Goal: Check status: Check status

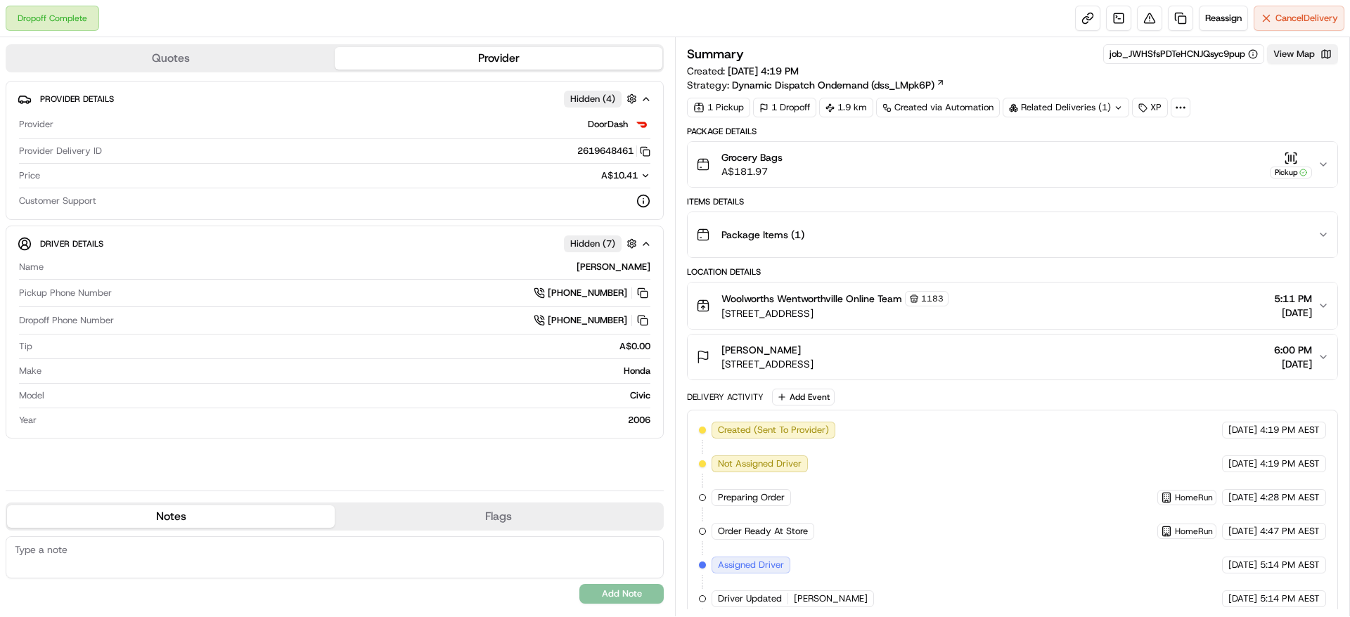
click at [1285, 50] on button "View Map" at bounding box center [1302, 54] width 71 height 20
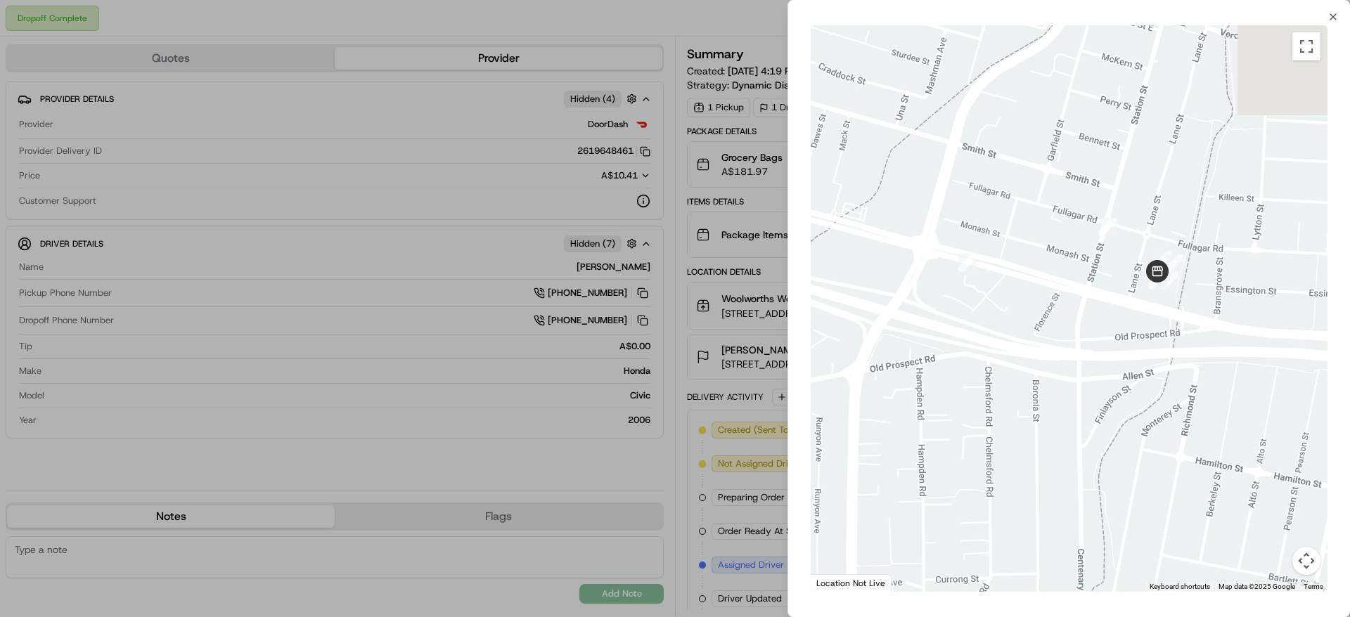
drag, startPoint x: 1222, startPoint y: 273, endPoint x: 1063, endPoint y: 272, distance: 158.9
click at [1063, 272] on div at bounding box center [1069, 308] width 517 height 567
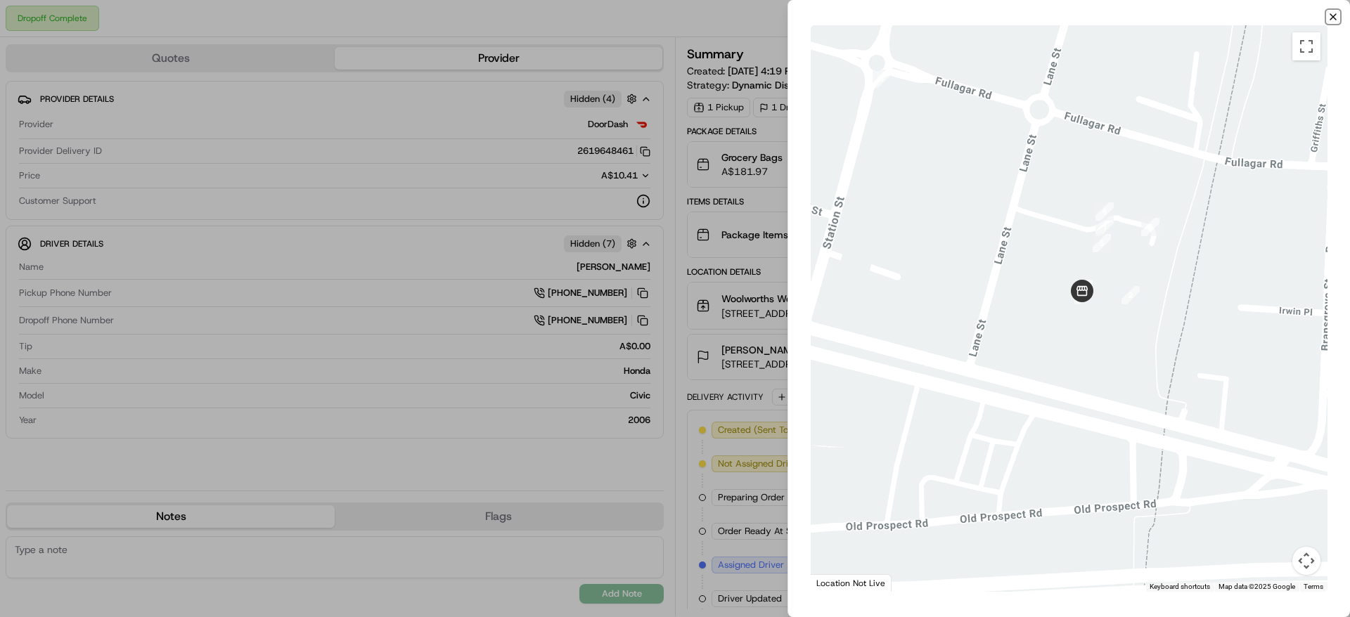
click at [1330, 18] on icon "button" at bounding box center [1332, 16] width 11 height 11
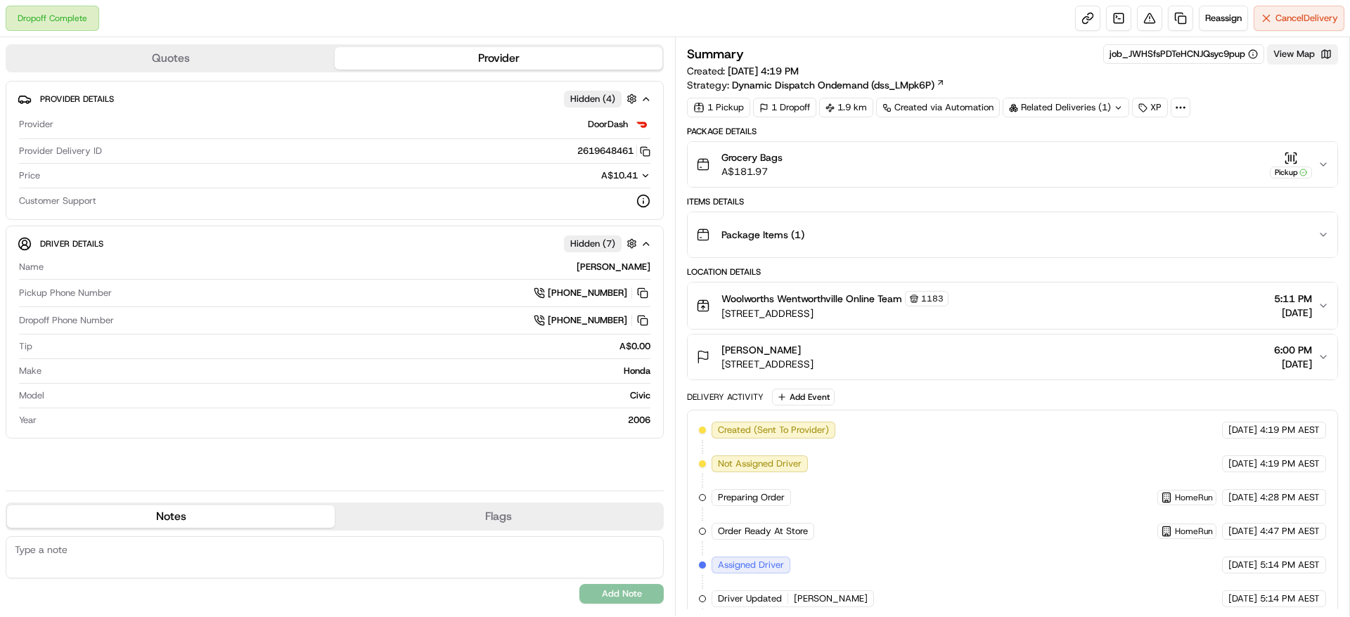
drag, startPoint x: 1292, startPoint y: 156, endPoint x: 1334, endPoint y: 63, distance: 102.9
click at [1334, 63] on div "Summary job_JWHSfsPDTeHCNJQsyc9pup View Map Created: 19/09/2025 4:19 PM Strateg…" at bounding box center [1012, 466] width 651 height 845
click at [1324, 53] on button "View Map" at bounding box center [1302, 54] width 71 height 20
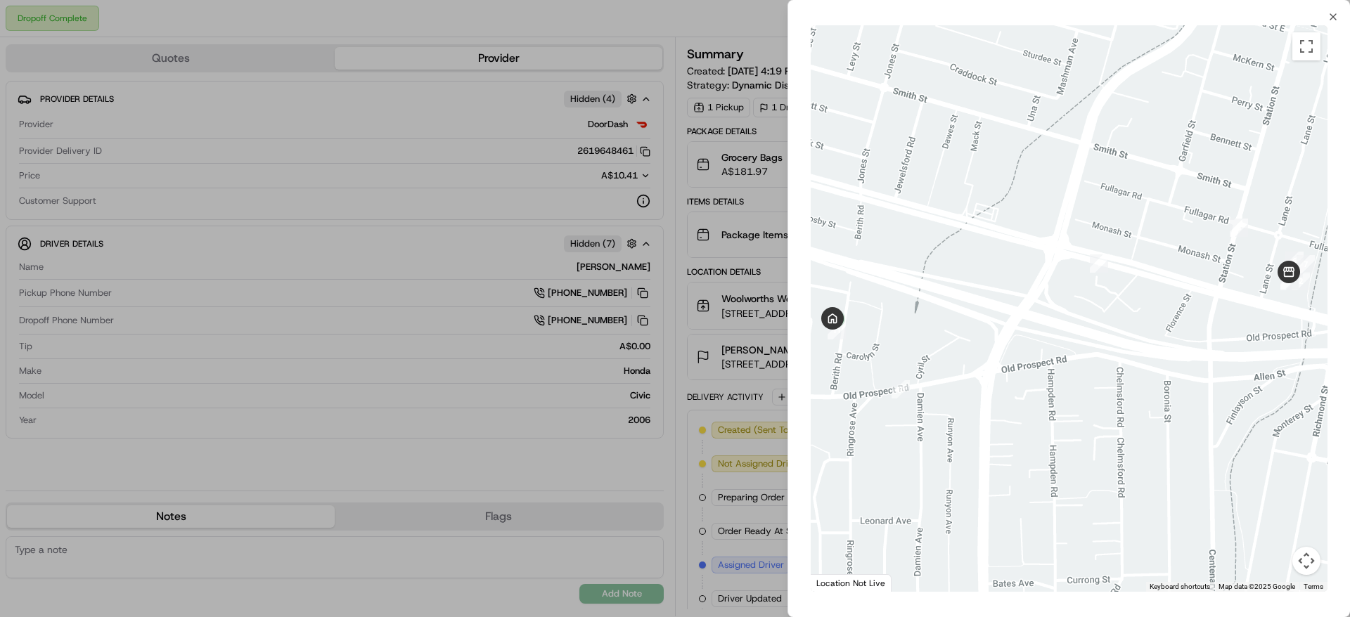
drag, startPoint x: 1214, startPoint y: 257, endPoint x: 1075, endPoint y: 264, distance: 139.4
click at [1075, 264] on div at bounding box center [1069, 308] width 517 height 567
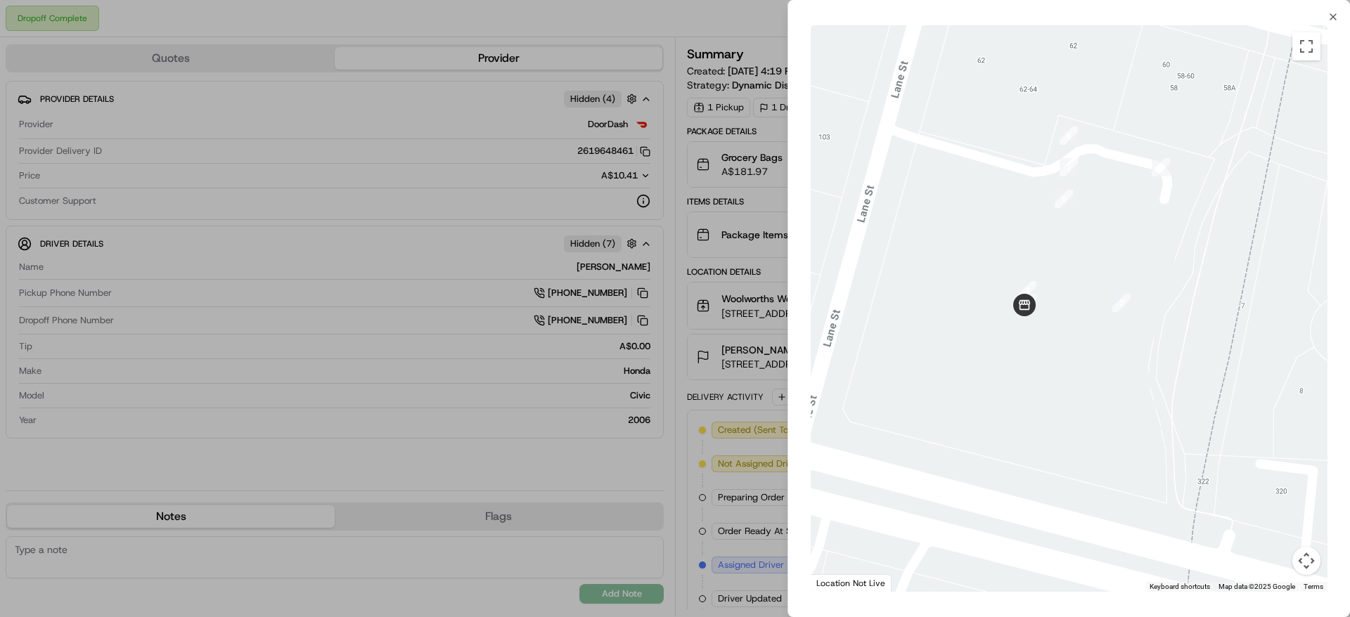
drag, startPoint x: 1083, startPoint y: 257, endPoint x: 1059, endPoint y: 288, distance: 38.5
click at [1059, 288] on div at bounding box center [1069, 308] width 517 height 567
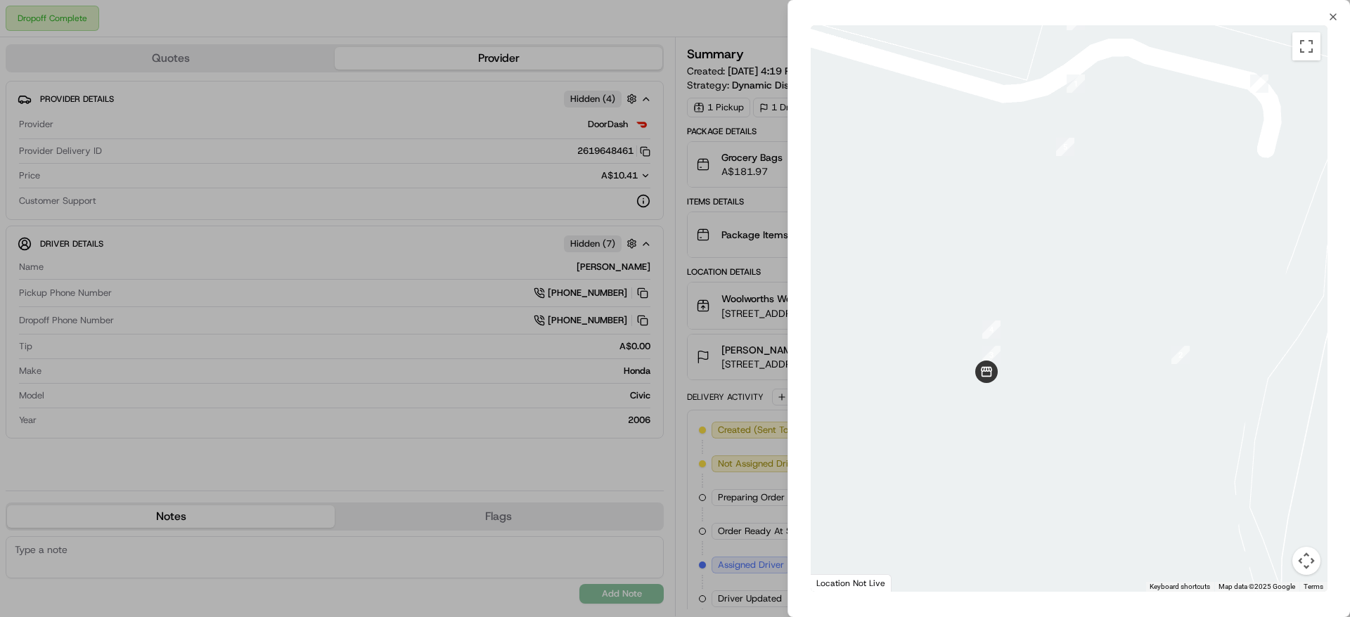
click at [472, 217] on div at bounding box center [675, 308] width 1350 height 617
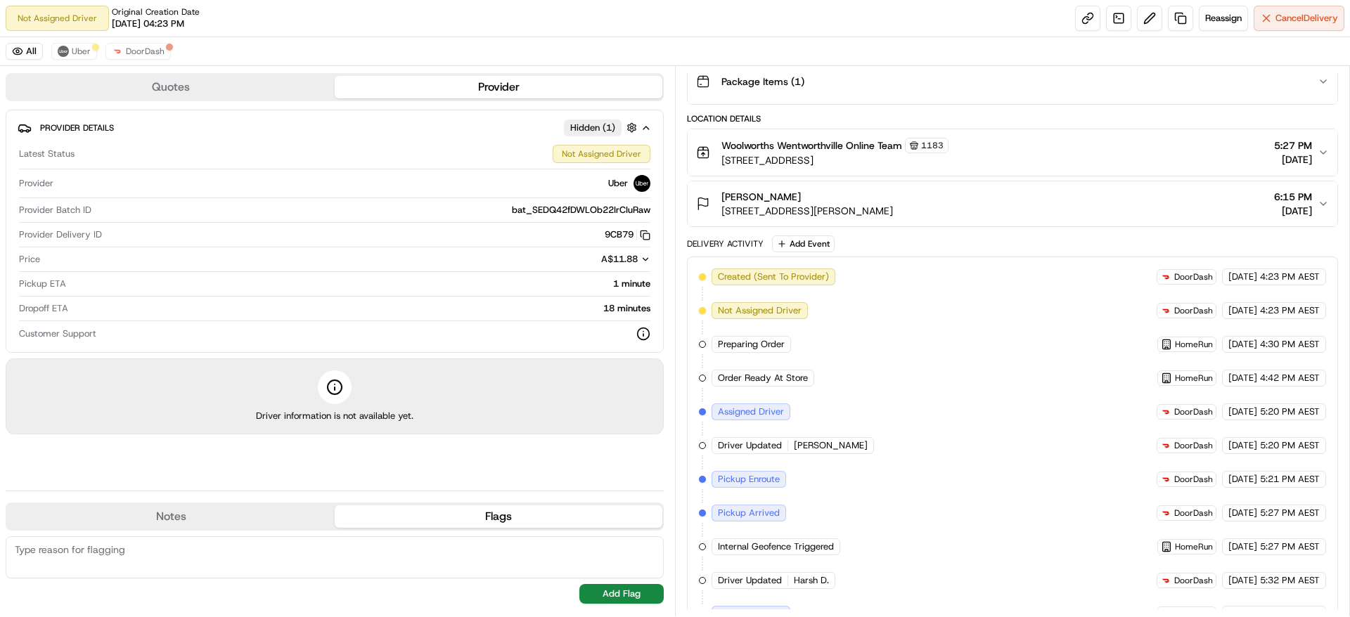
scroll to position [747, 0]
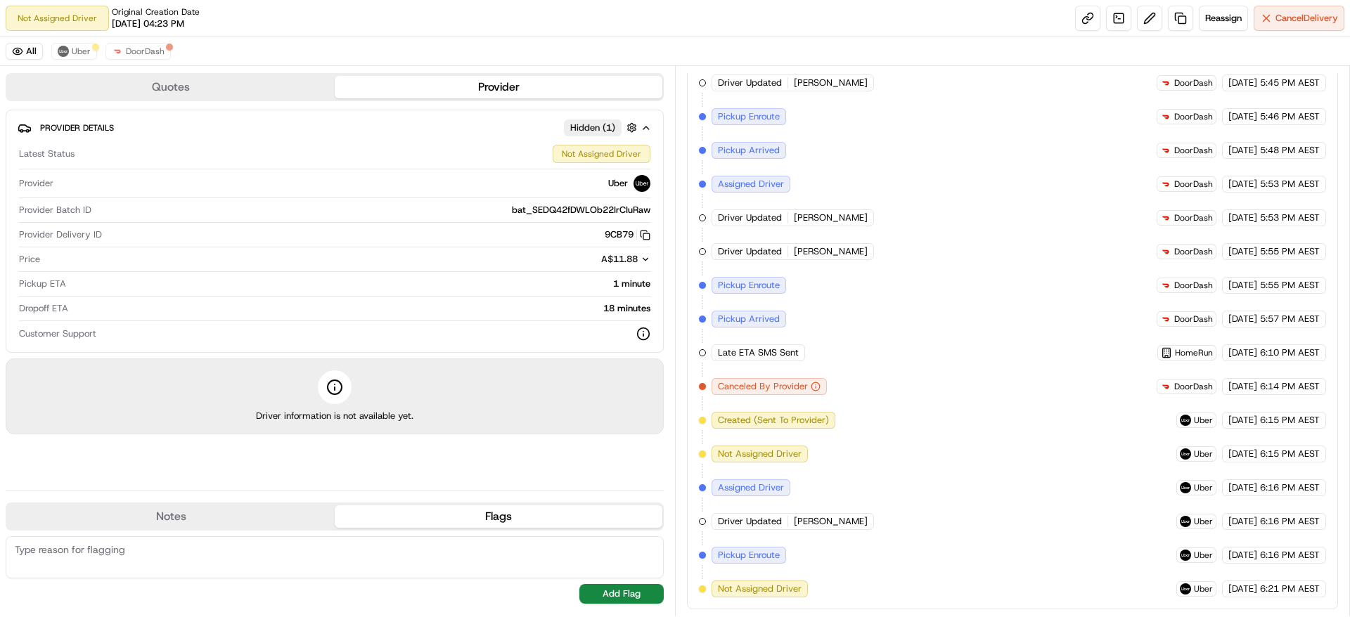
click at [912, 402] on div "Created (Sent To Provider) DoorDash 19/09/2025 4:23 PM AEST Not Assigned Driver…" at bounding box center [1012, 150] width 627 height 894
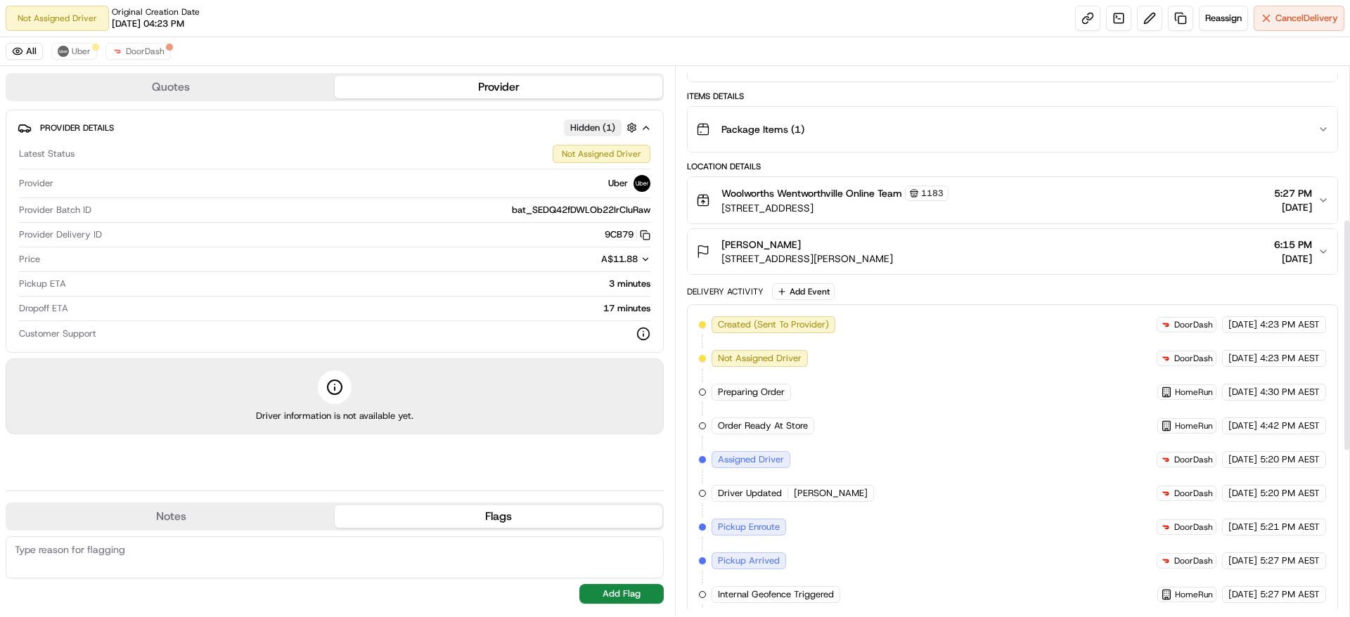
scroll to position [0, 0]
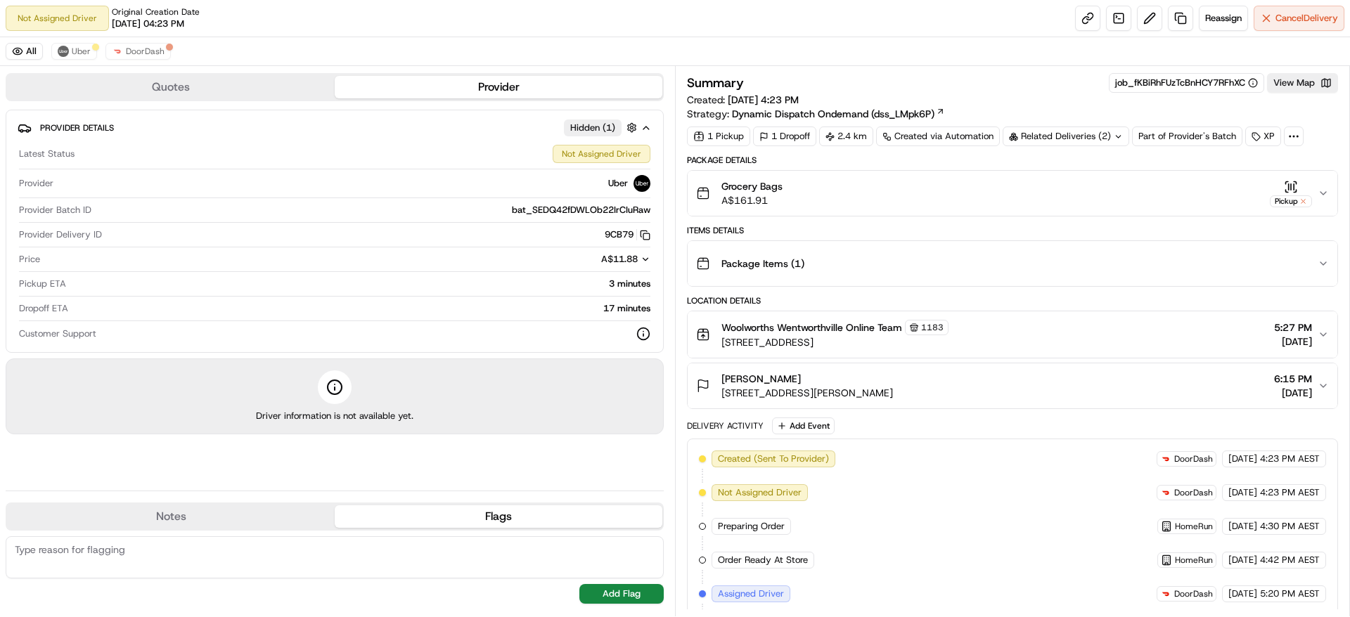
click at [212, 89] on button "Quotes" at bounding box center [171, 87] width 328 height 22
click at [425, 82] on button "Provider" at bounding box center [499, 87] width 328 height 22
click at [247, 83] on button "Quotes" at bounding box center [171, 87] width 328 height 22
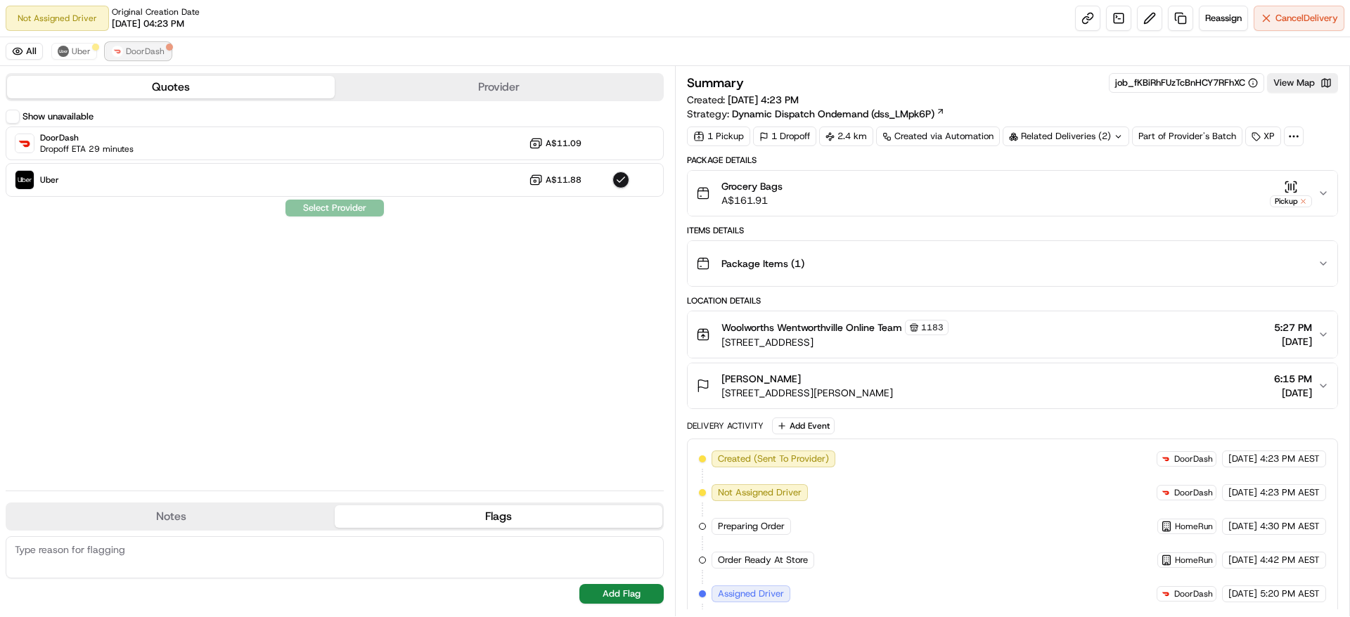
click at [161, 50] on span "DoorDash" at bounding box center [145, 51] width 39 height 11
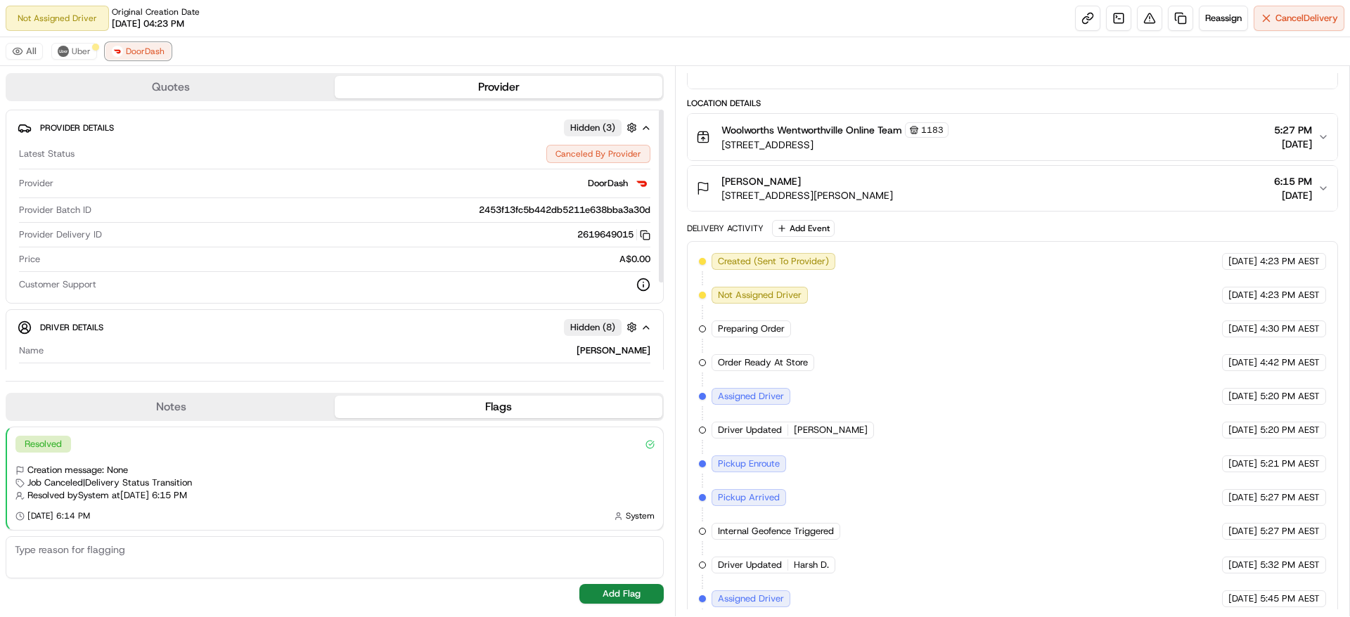
scroll to position [545, 0]
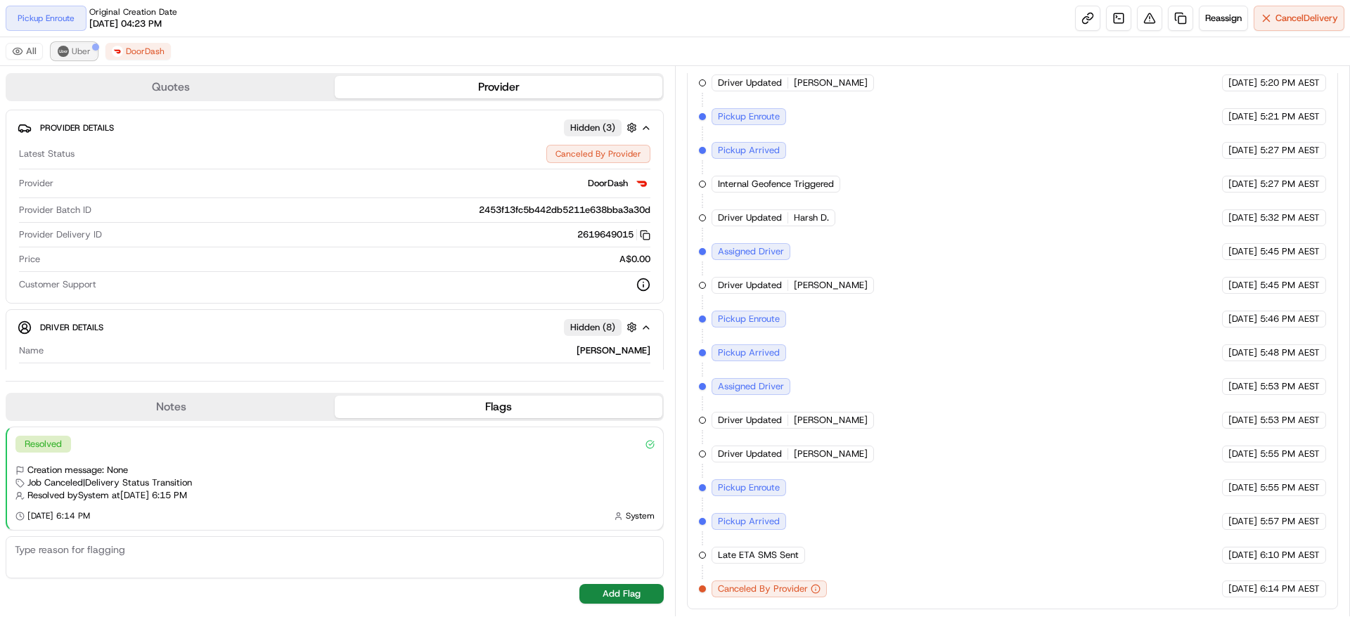
click at [84, 50] on span "Uber" at bounding box center [81, 51] width 19 height 11
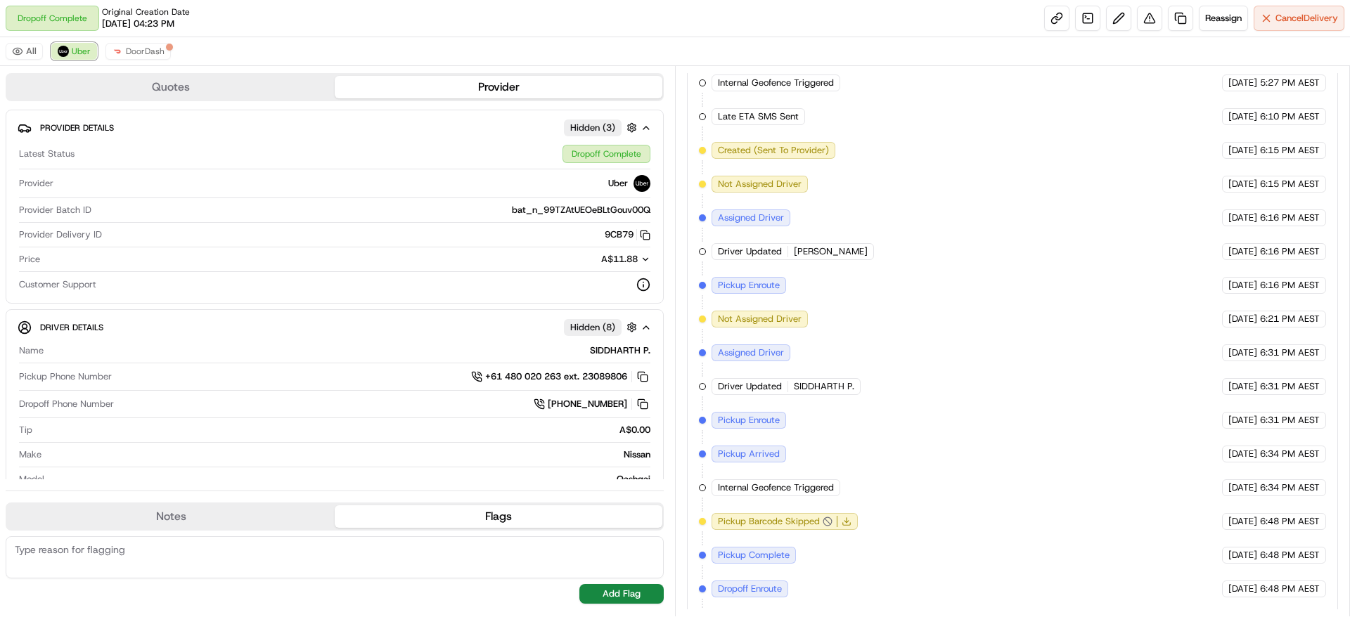
scroll to position [511, 0]
